Goal: Task Accomplishment & Management: Manage account settings

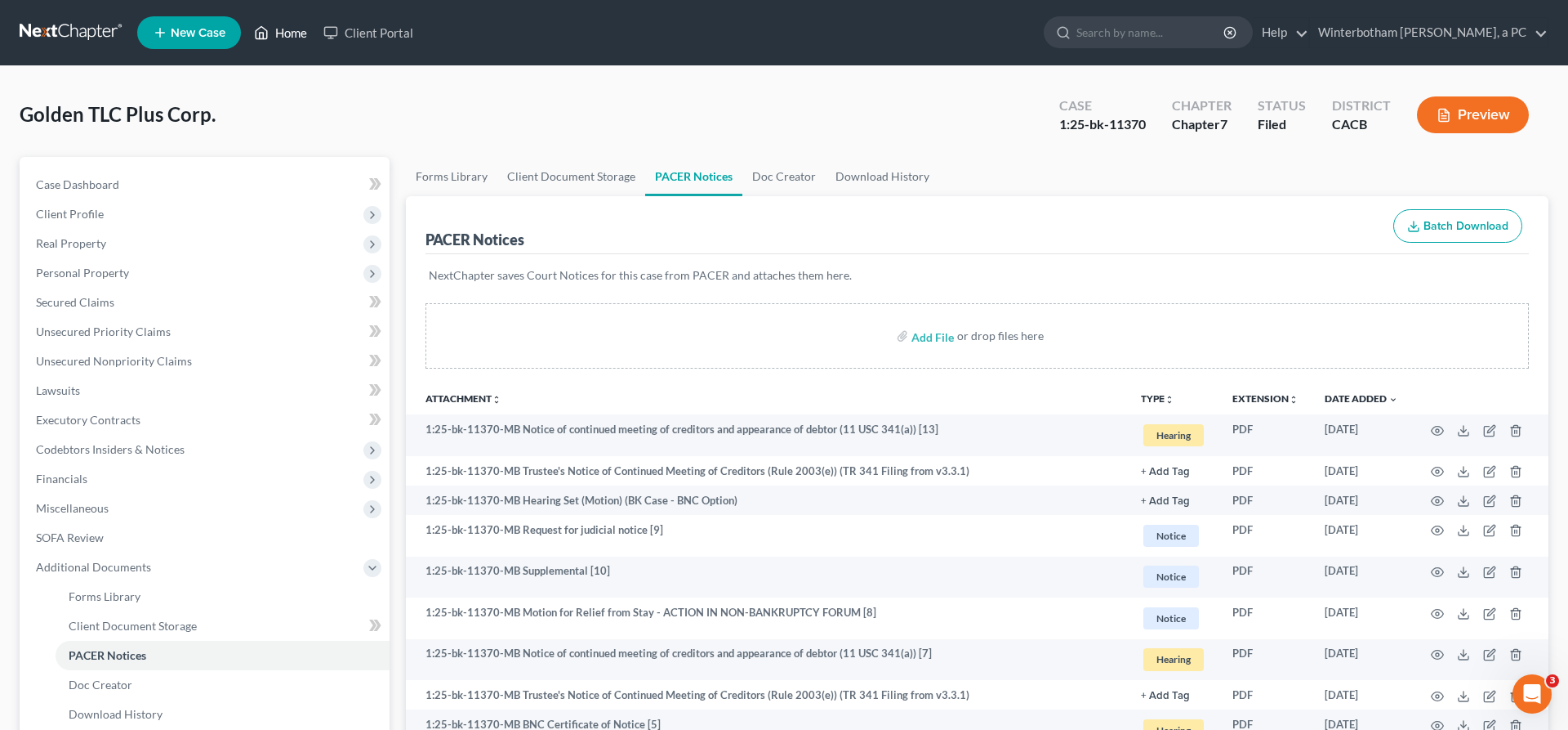
click at [246, 22] on link "Home" at bounding box center [281, 33] width 69 height 30
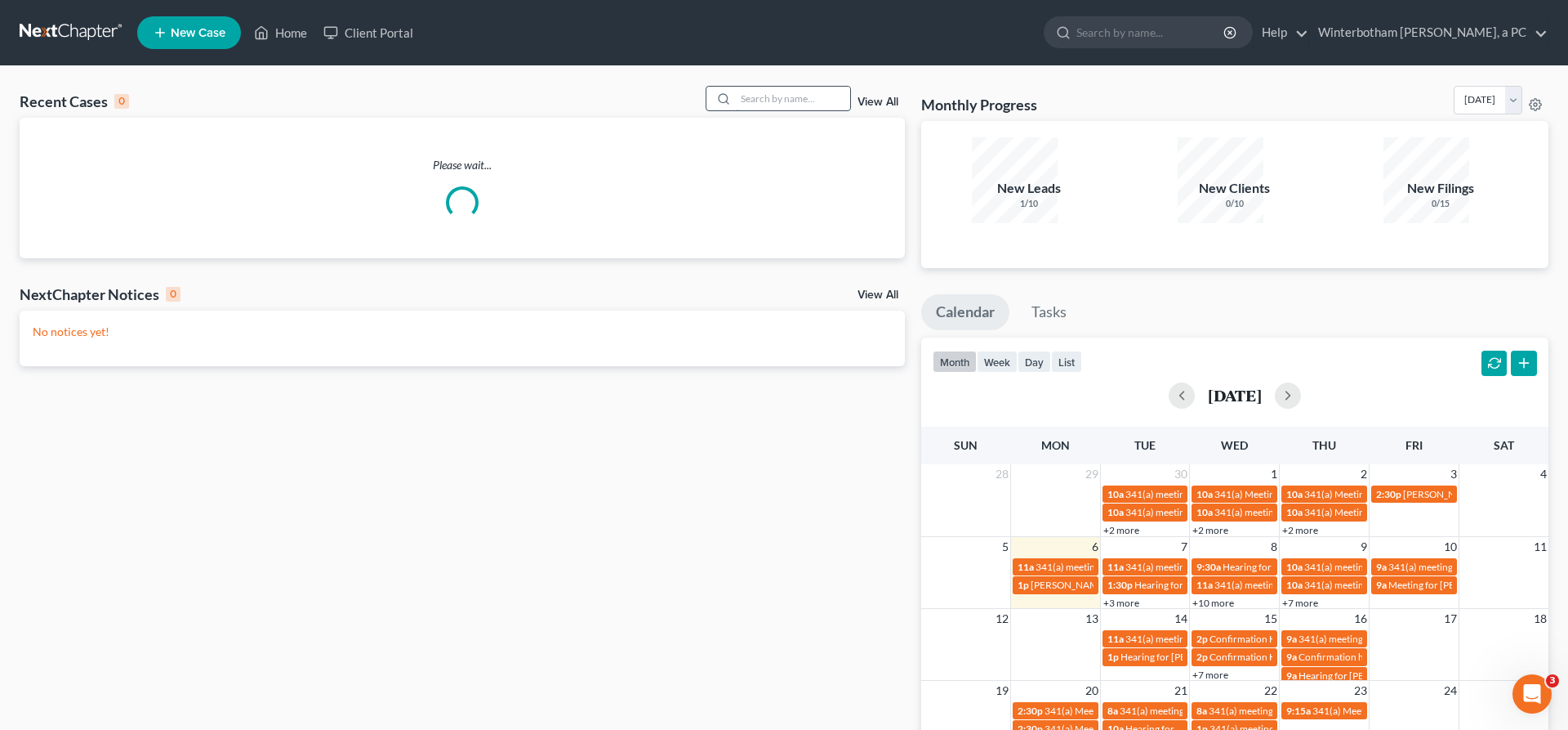
click at [798, 87] on input "search" at bounding box center [793, 99] width 115 height 24
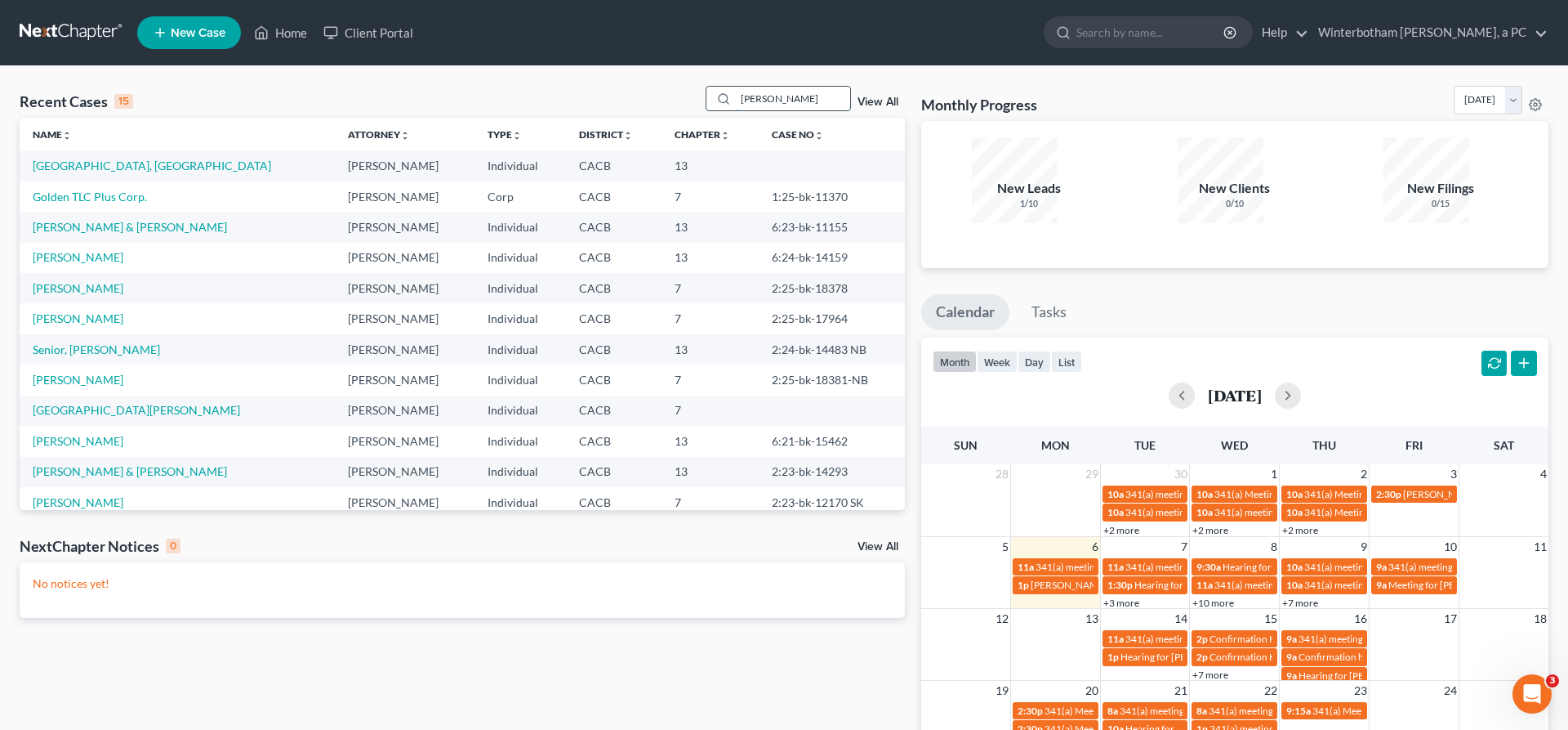
type input "[PERSON_NAME]"
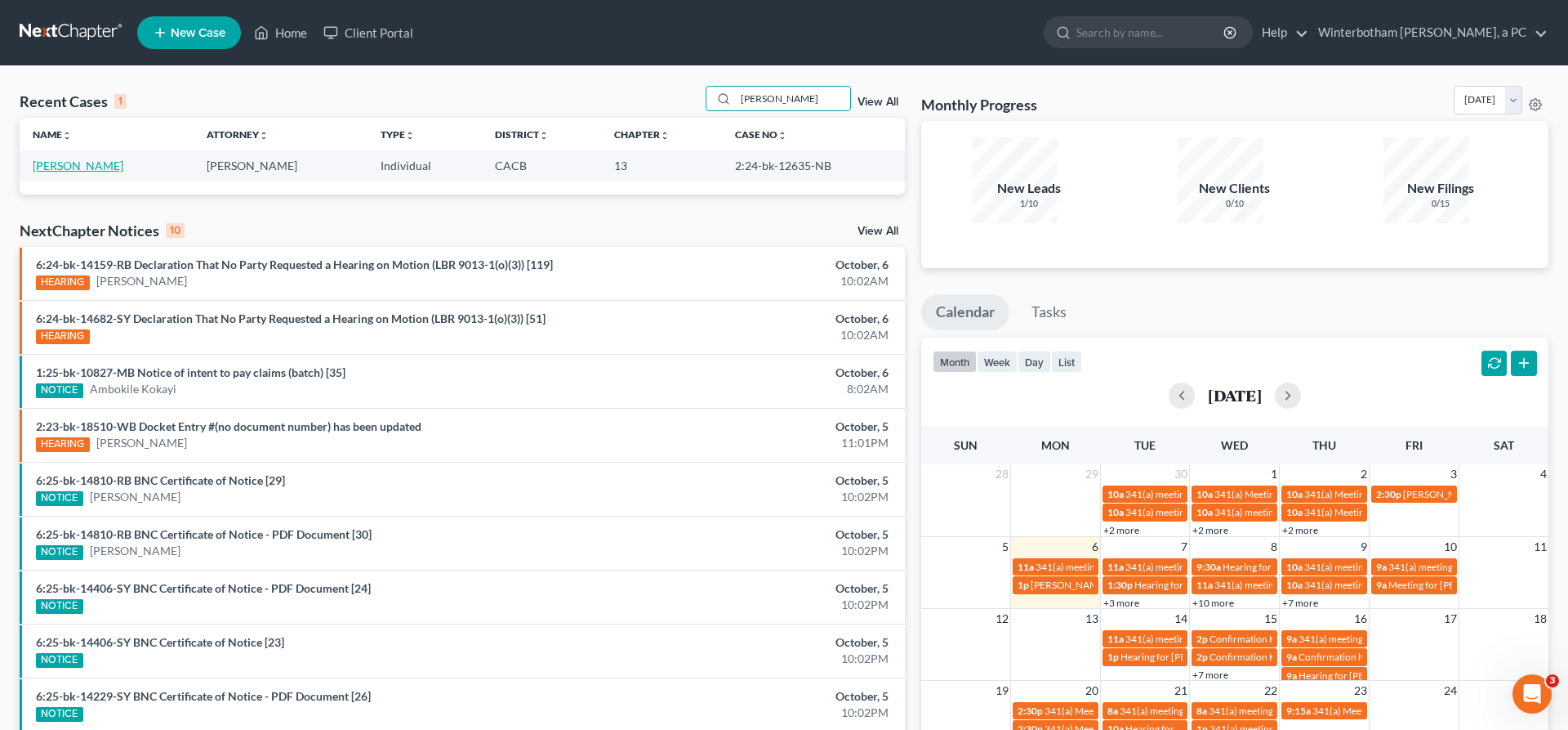
click at [63, 158] on link "[PERSON_NAME]" at bounding box center [78, 165] width 91 height 14
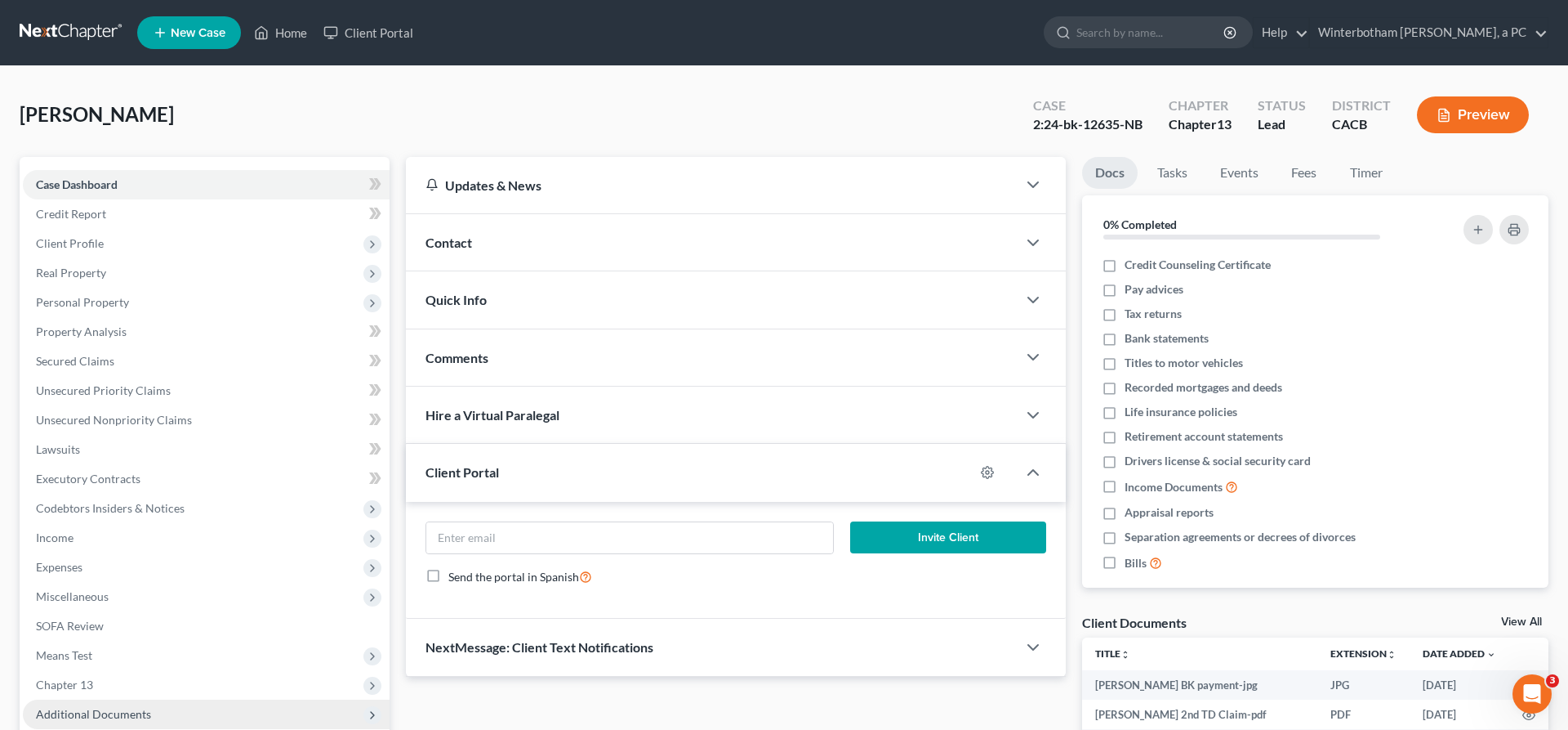
click at [120, 699] on span "Additional Documents" at bounding box center [206, 714] width 367 height 30
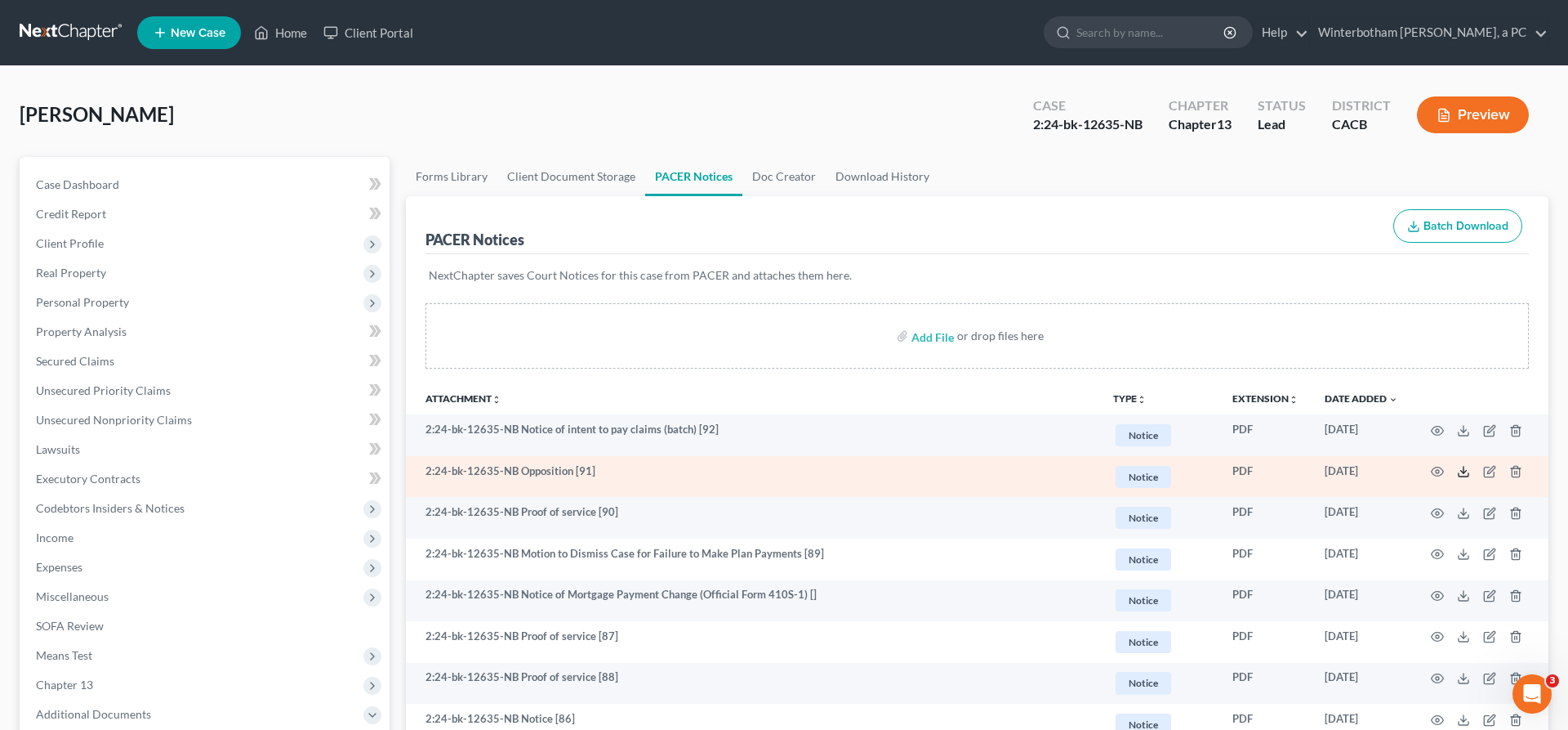
click at [1470, 465] on icon at bounding box center [1463, 471] width 13 height 13
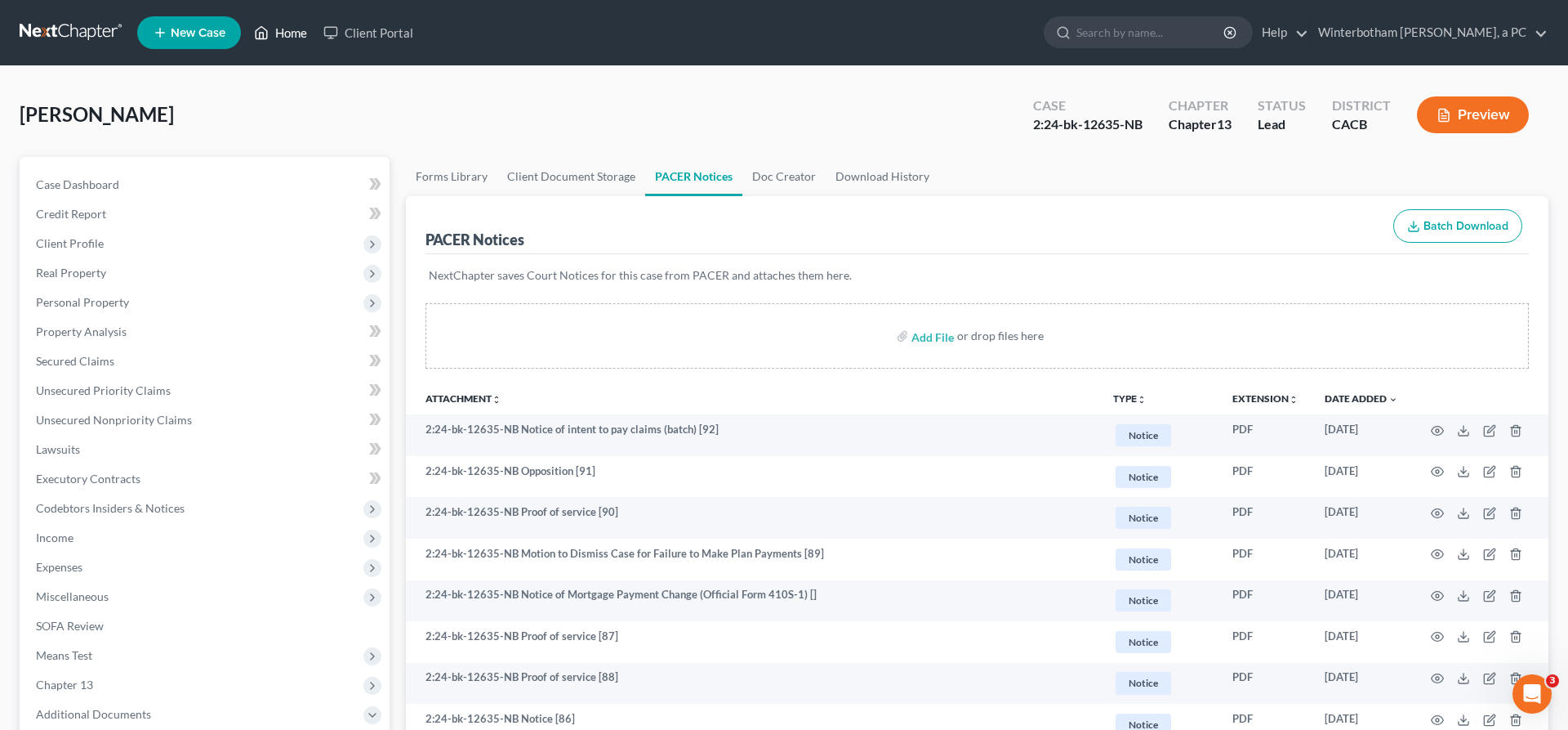
click at [246, 24] on link "Home" at bounding box center [281, 33] width 69 height 30
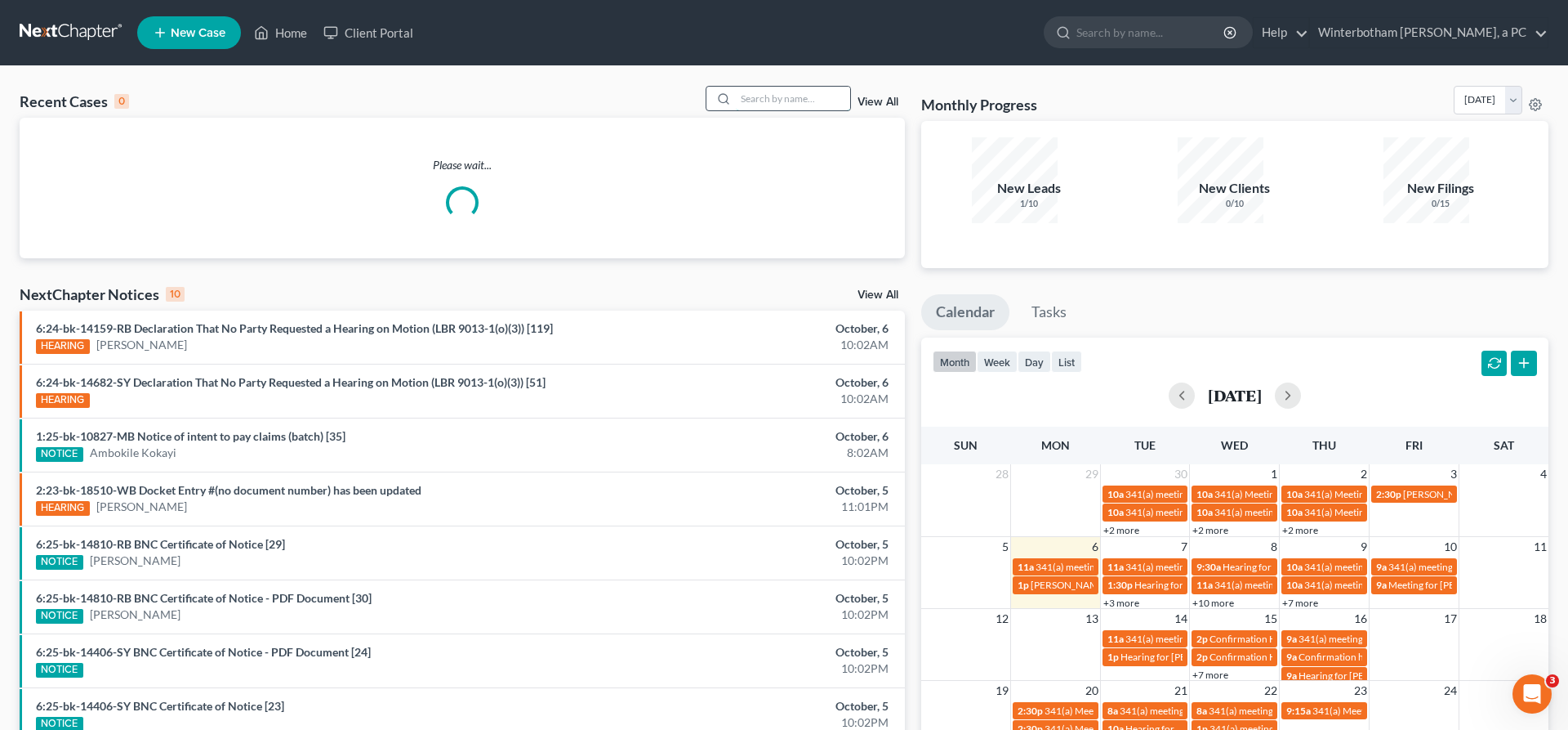
click at [842, 87] on input "search" at bounding box center [793, 99] width 115 height 24
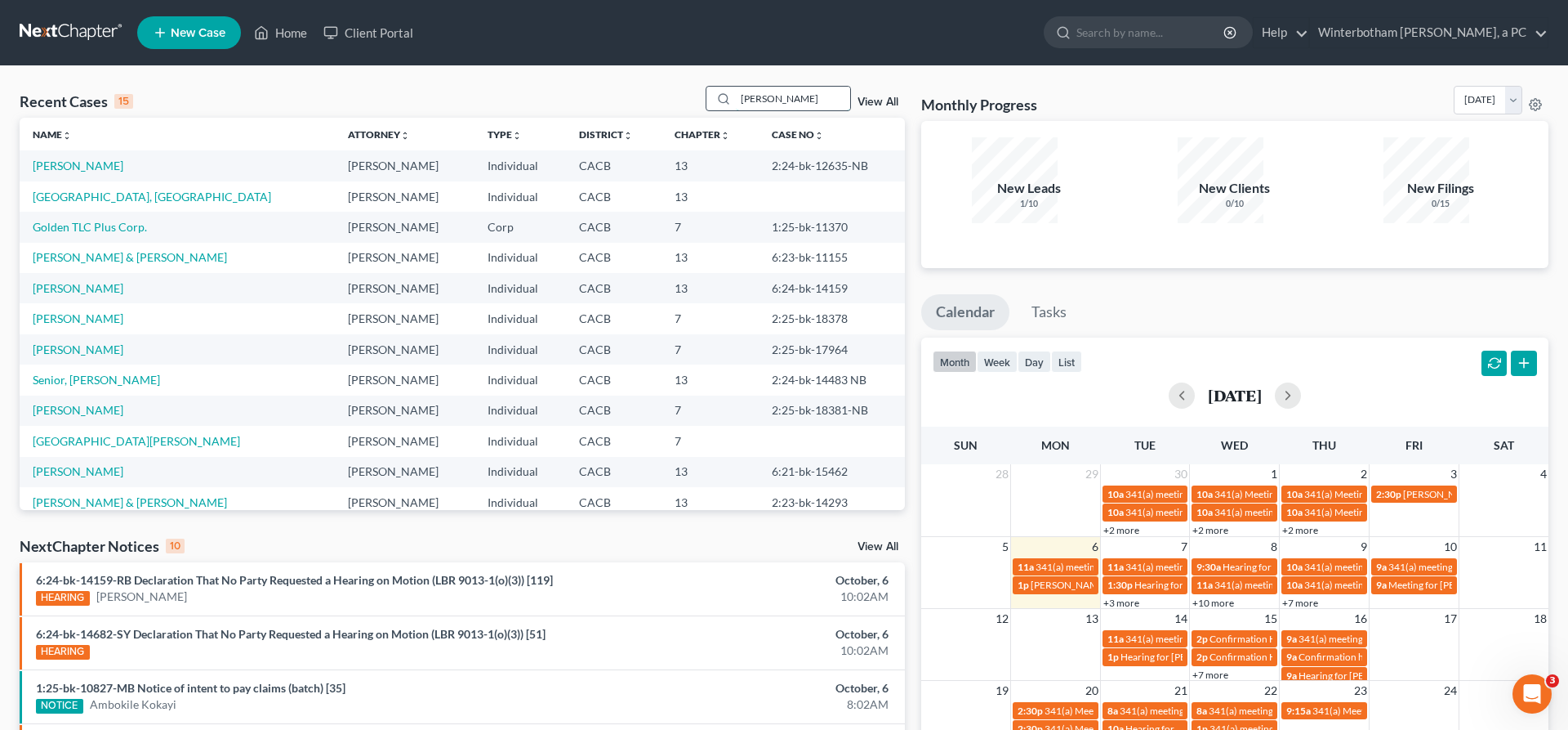
type input "[PERSON_NAME]"
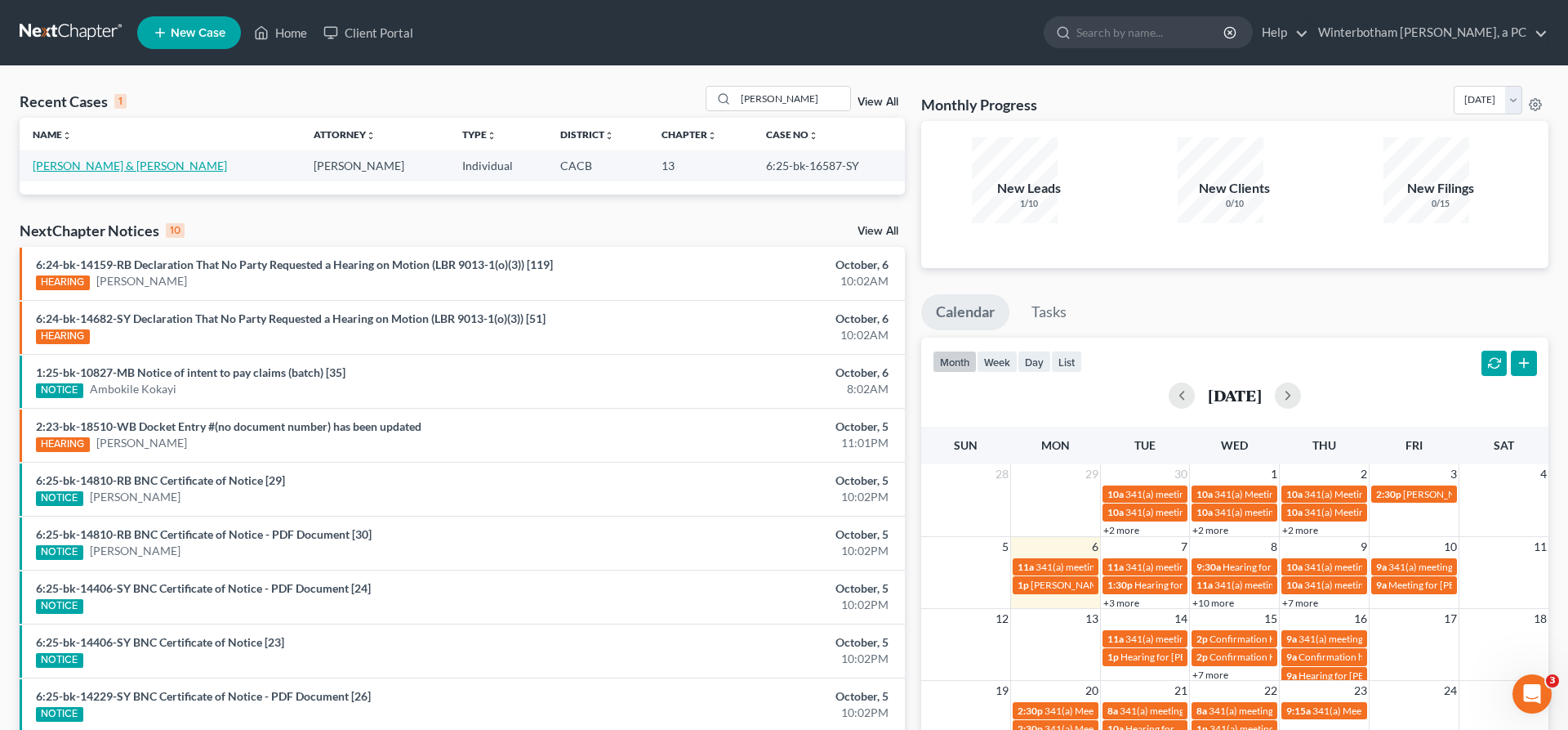
click at [76, 158] on link "[PERSON_NAME] & [PERSON_NAME]" at bounding box center [130, 165] width 195 height 14
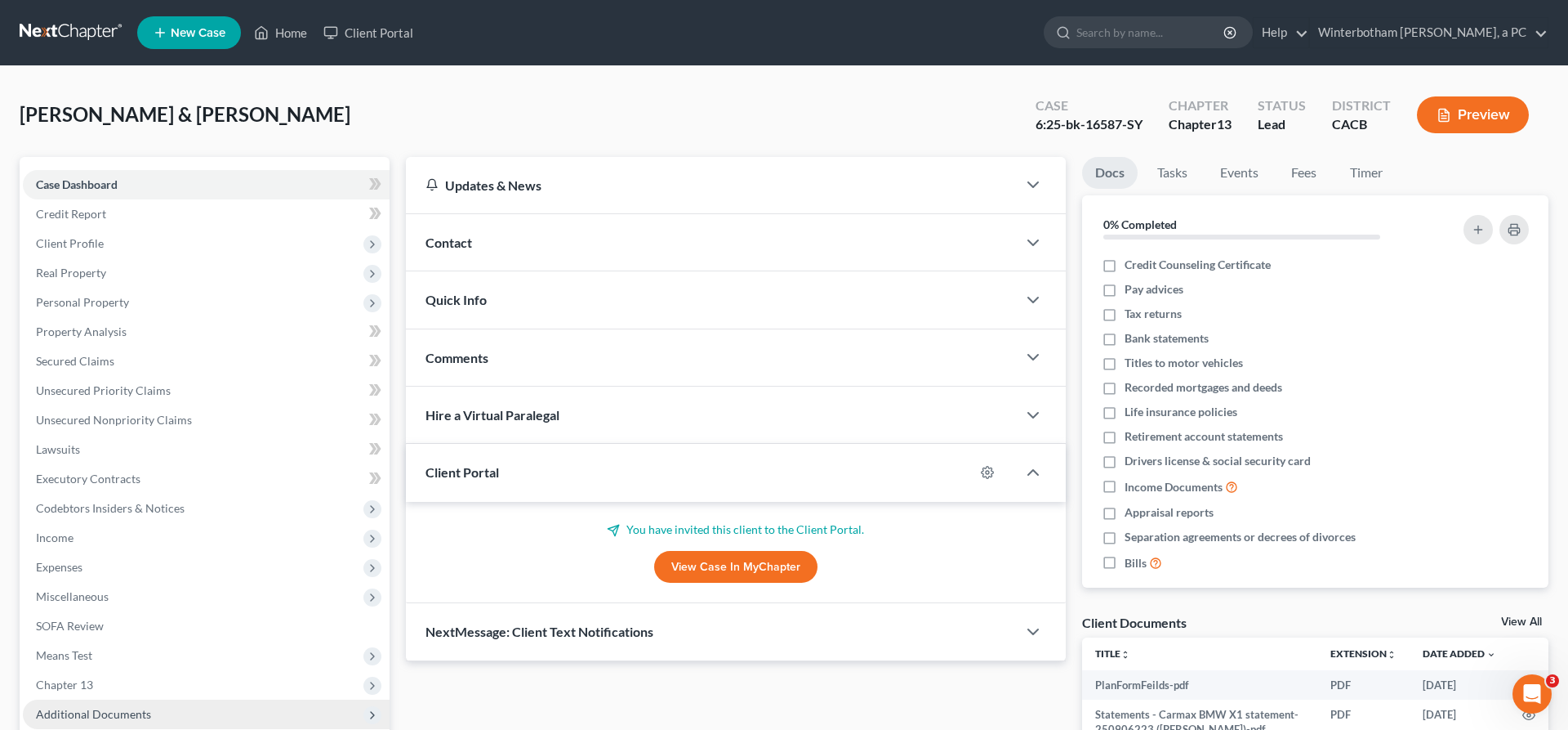
click at [131, 699] on span "Additional Documents" at bounding box center [206, 714] width 367 height 30
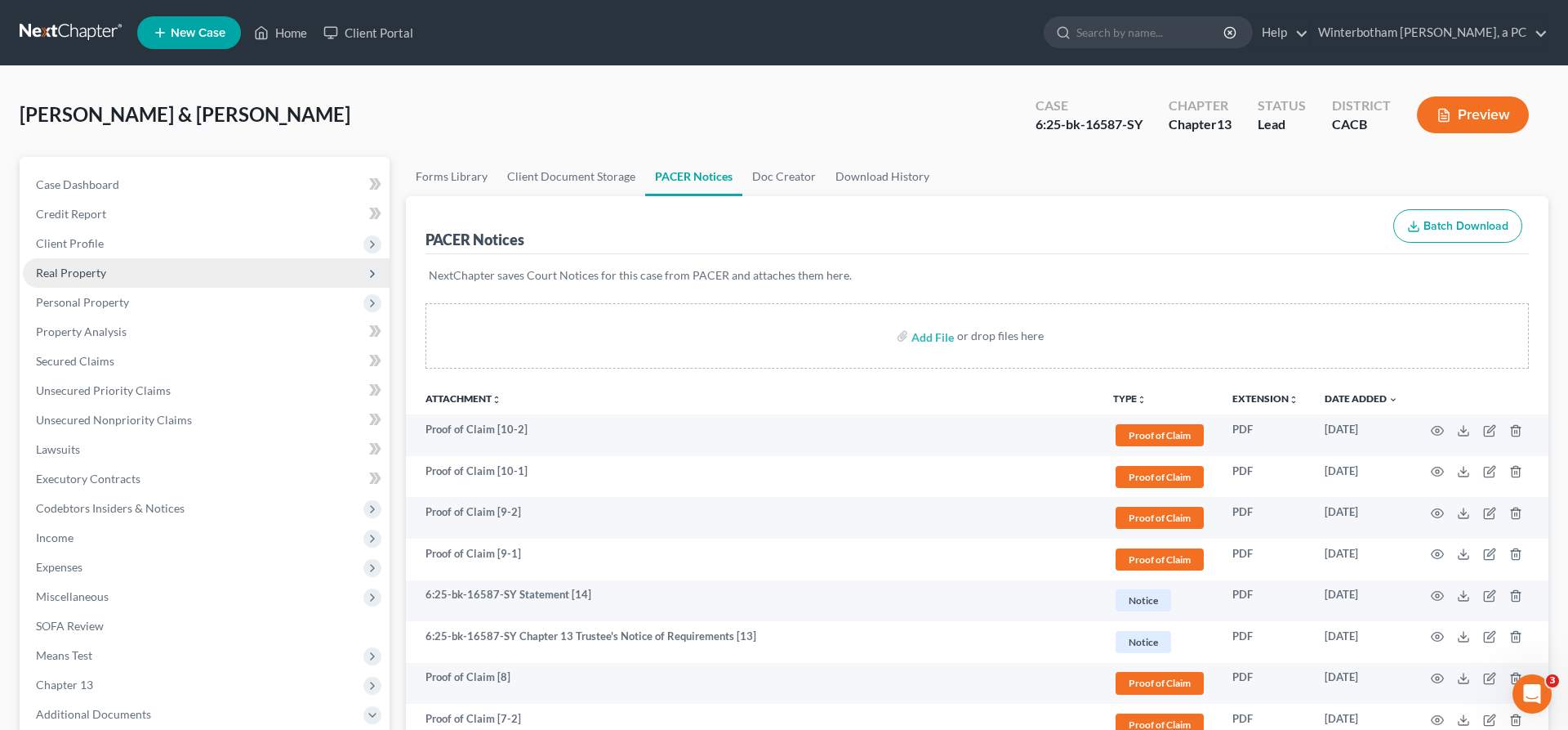
click at [71, 265] on span "Real Property" at bounding box center [70, 272] width 70 height 14
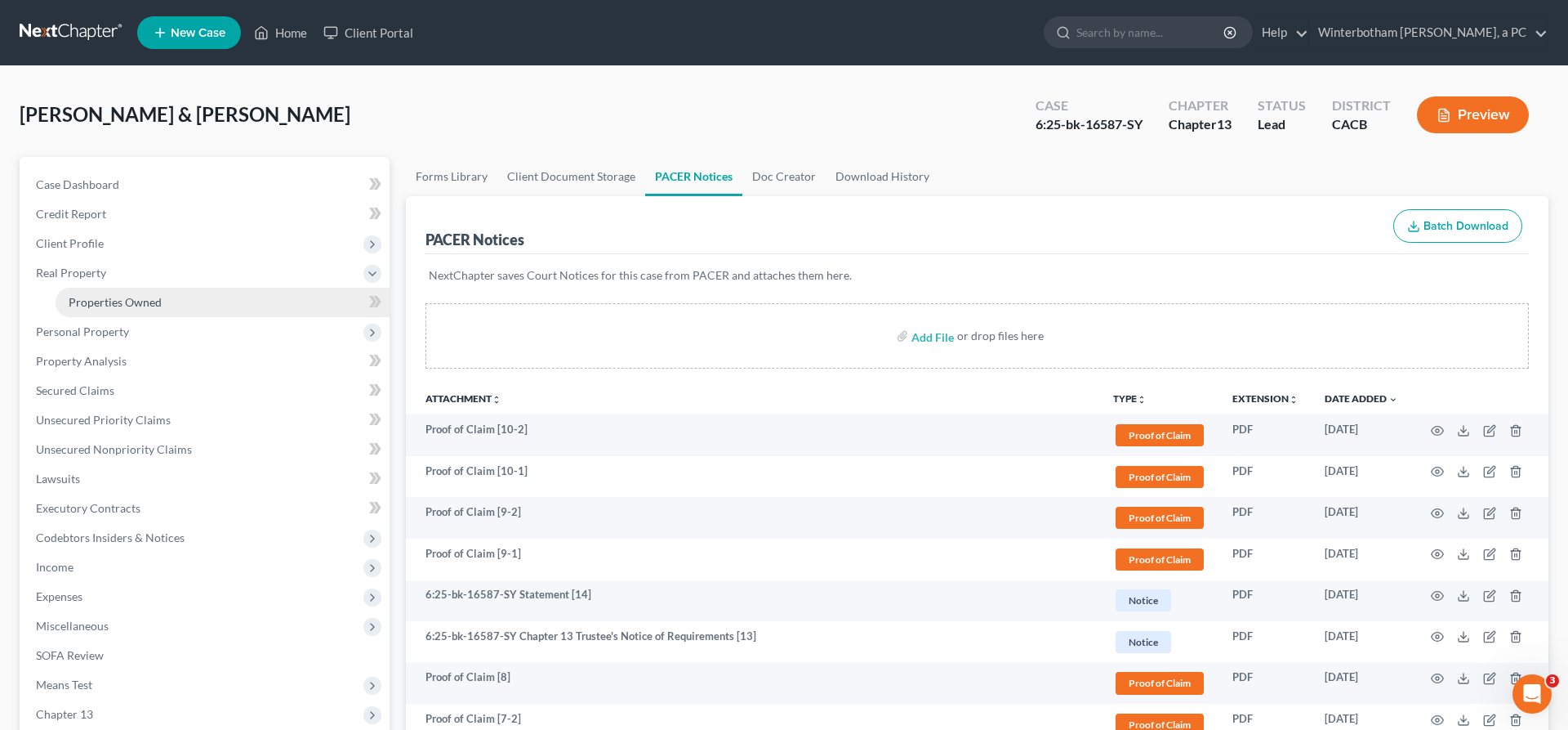
click at [121, 295] on span "Properties Owned" at bounding box center [115, 302] width 93 height 14
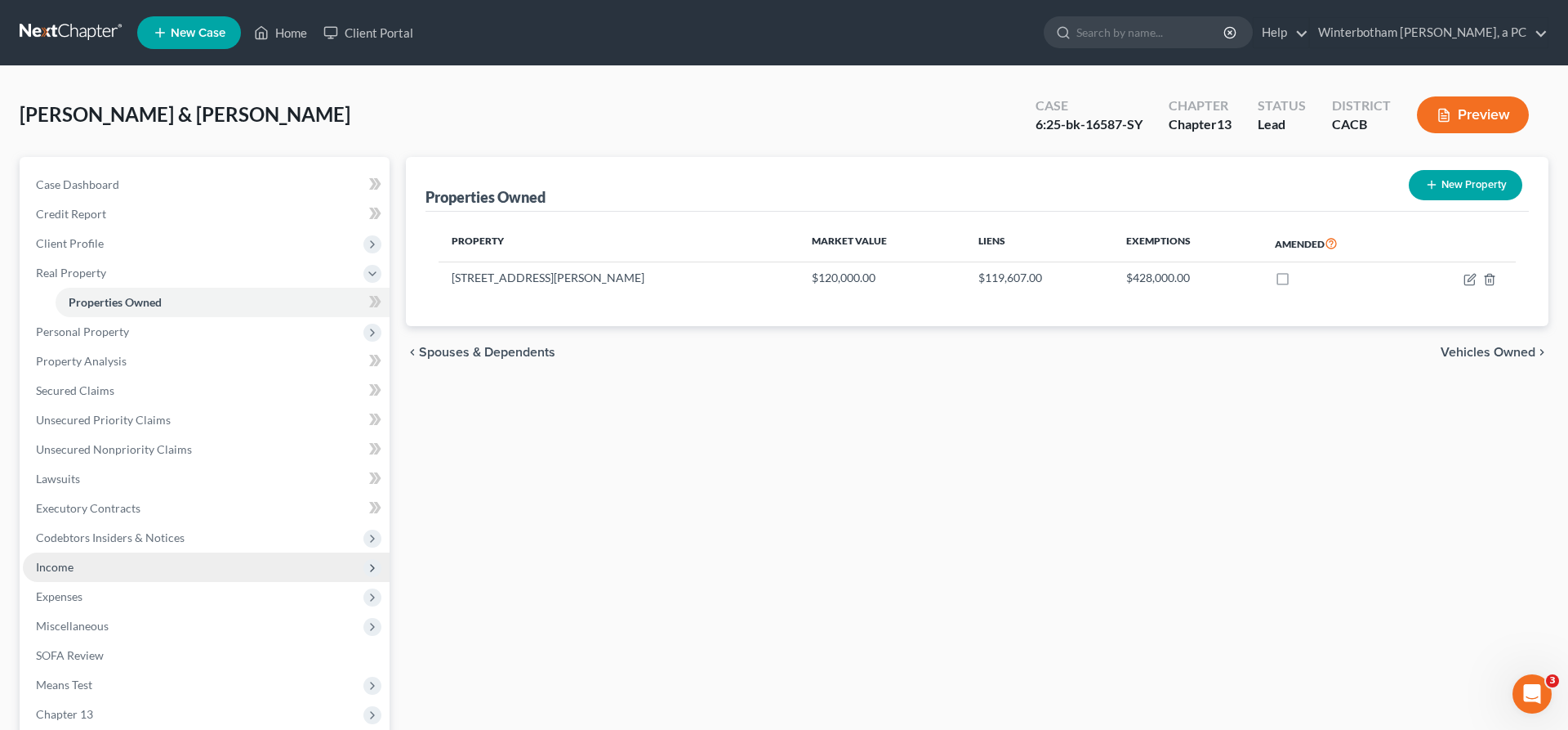
click at [113, 552] on span "Income" at bounding box center [206, 567] width 367 height 30
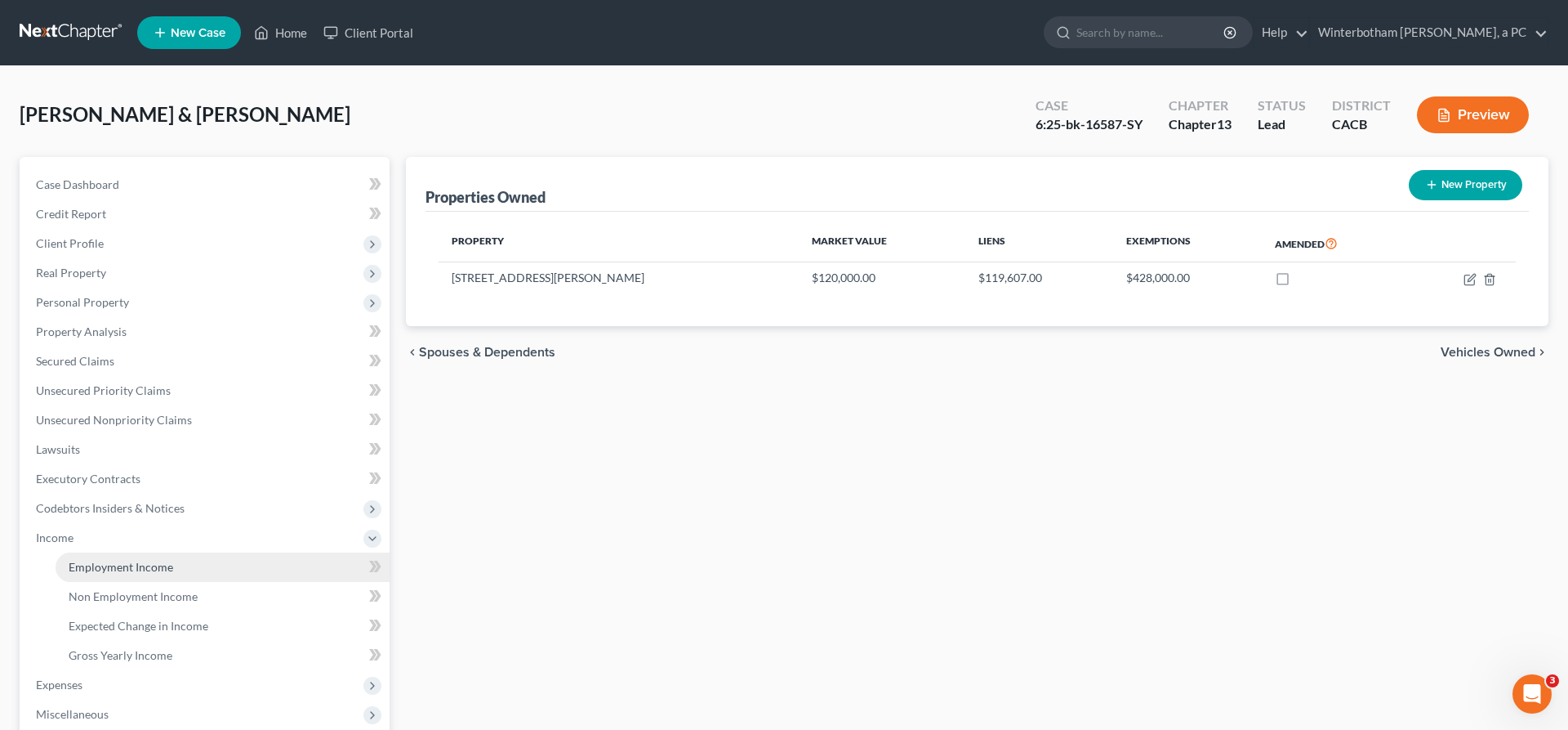
click at [113, 560] on span "Employment Income" at bounding box center [121, 567] width 105 height 14
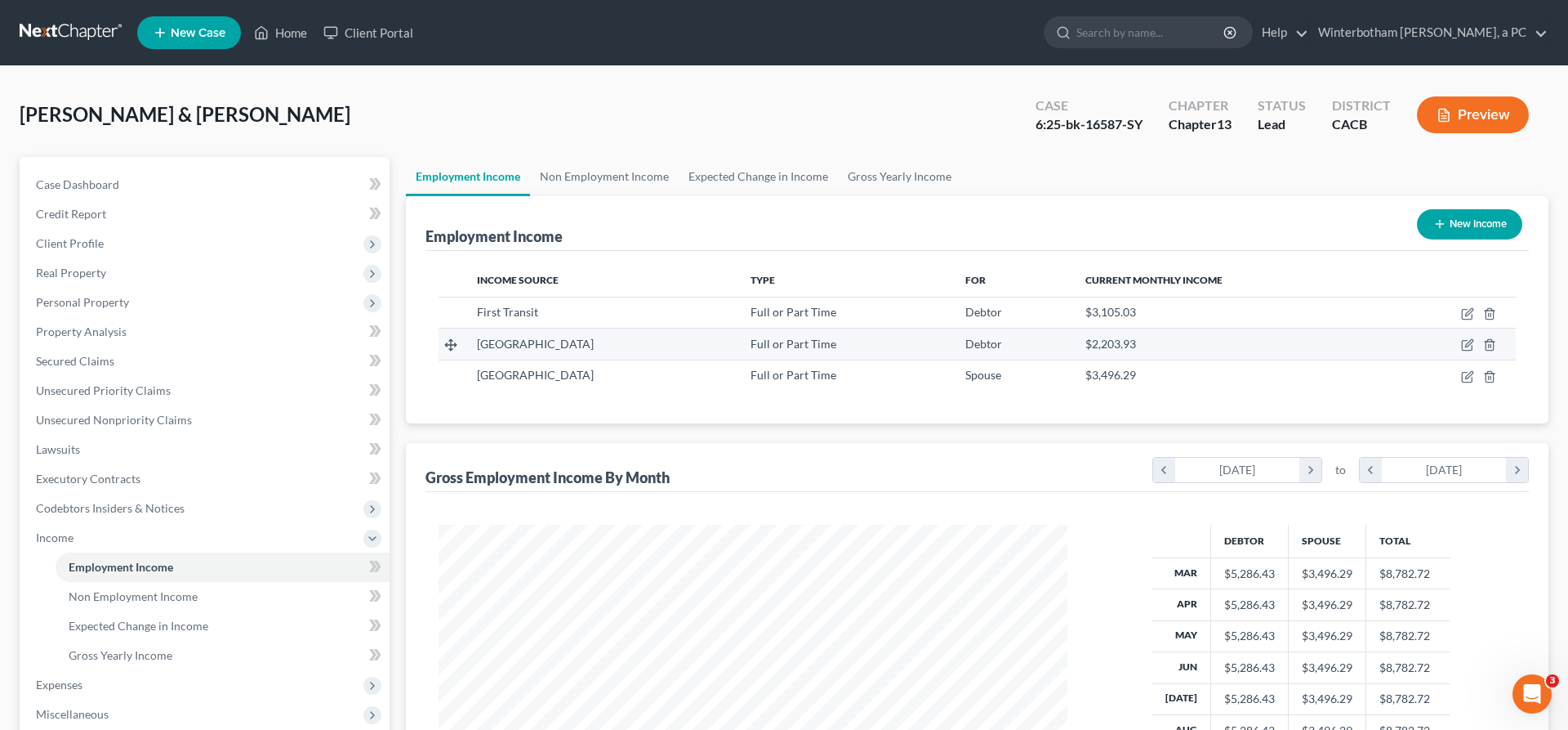
scroll to position [315, 660]
click at [1072, 98] on div "[PERSON_NAME] & [PERSON_NAME] Upgraded Case 6:25-bk-16587-SY Chapter Chapter 13…" at bounding box center [784, 122] width 1528 height 71
